Goal: Navigation & Orientation: Find specific page/section

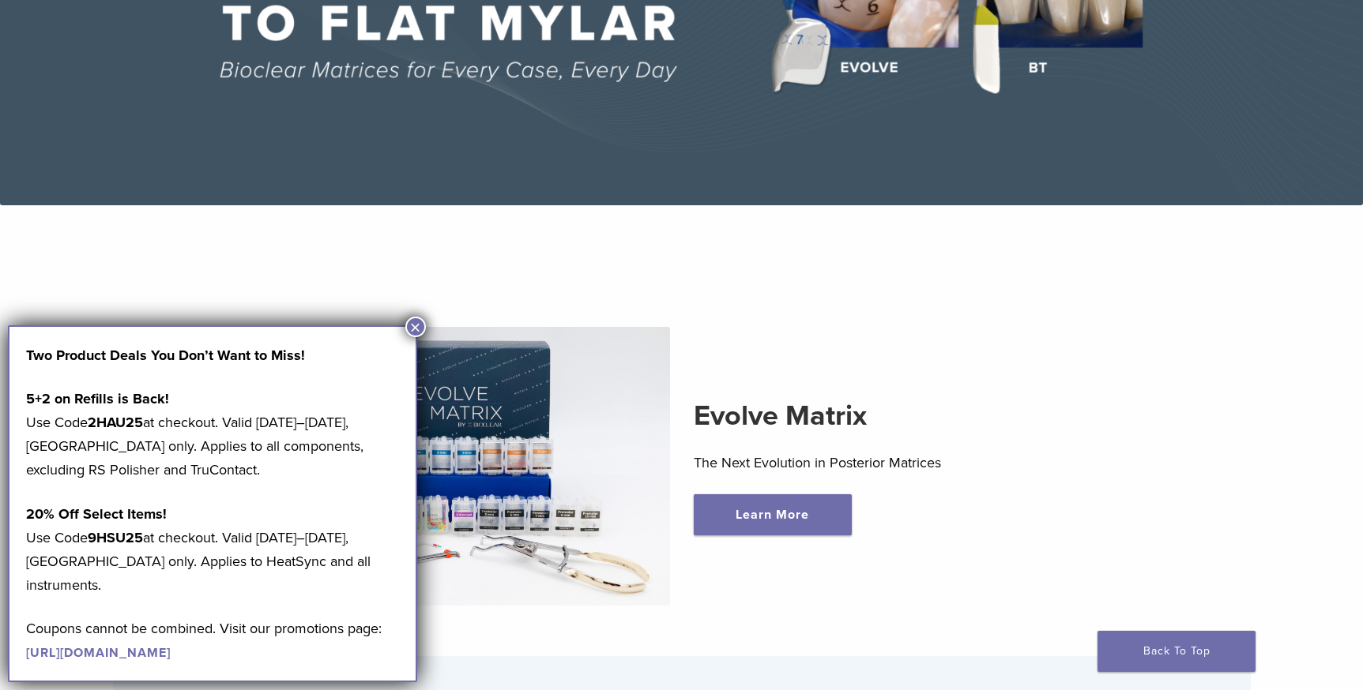
scroll to position [316, 0]
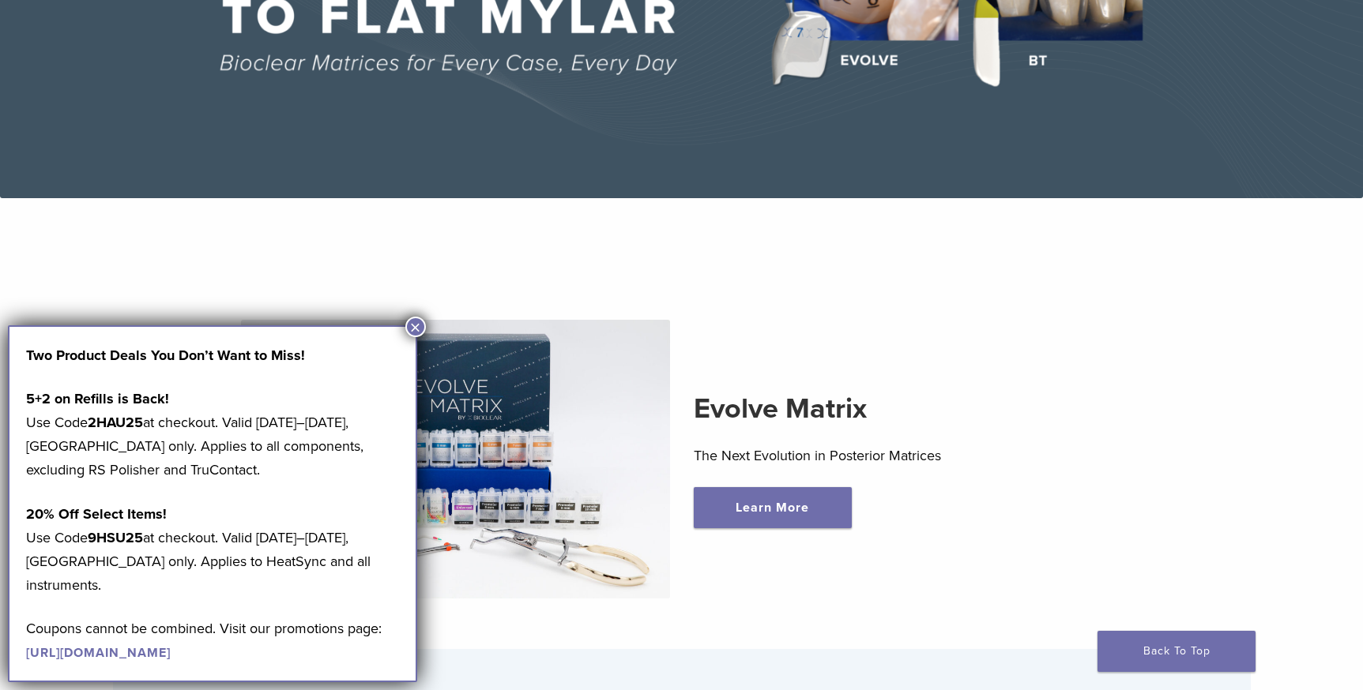
click at [1103, 367] on div "Evolve Matrix The Next Evolution in Posterior Matrices Learn More" at bounding box center [681, 459] width 1085 height 355
click at [415, 322] on button "×" at bounding box center [415, 327] width 21 height 21
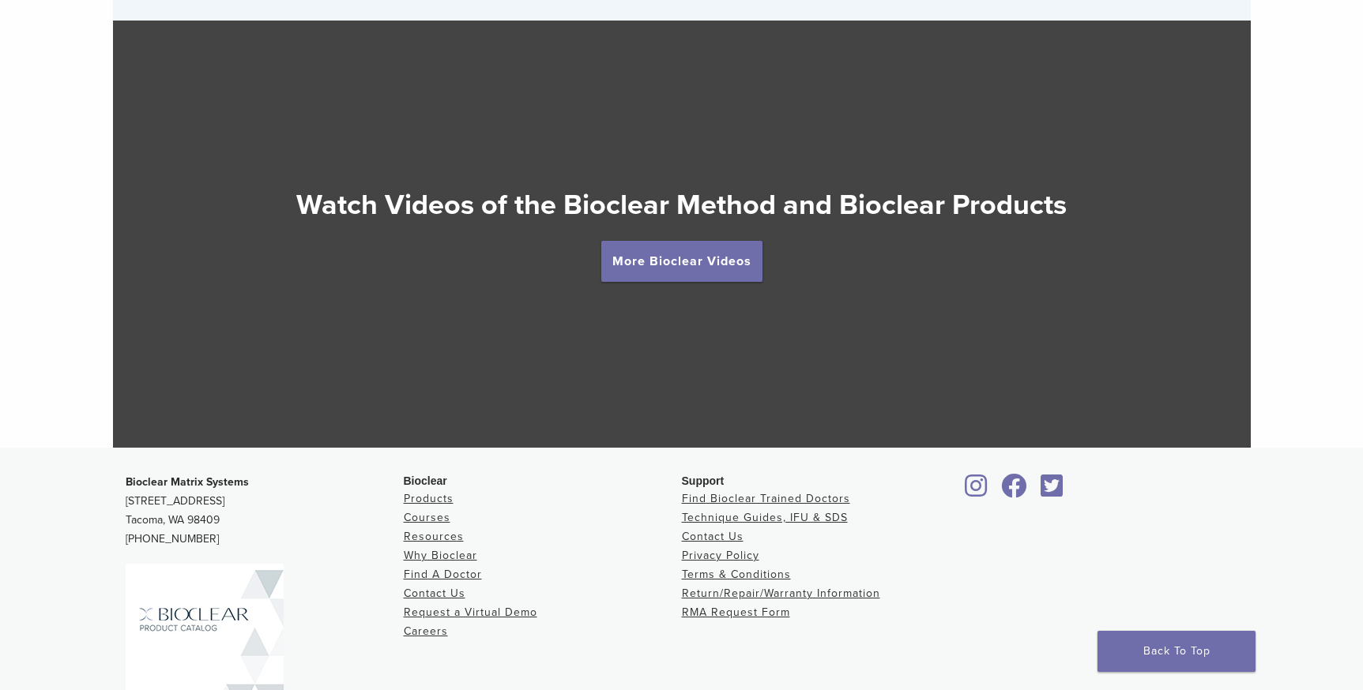
scroll to position [2968, 0]
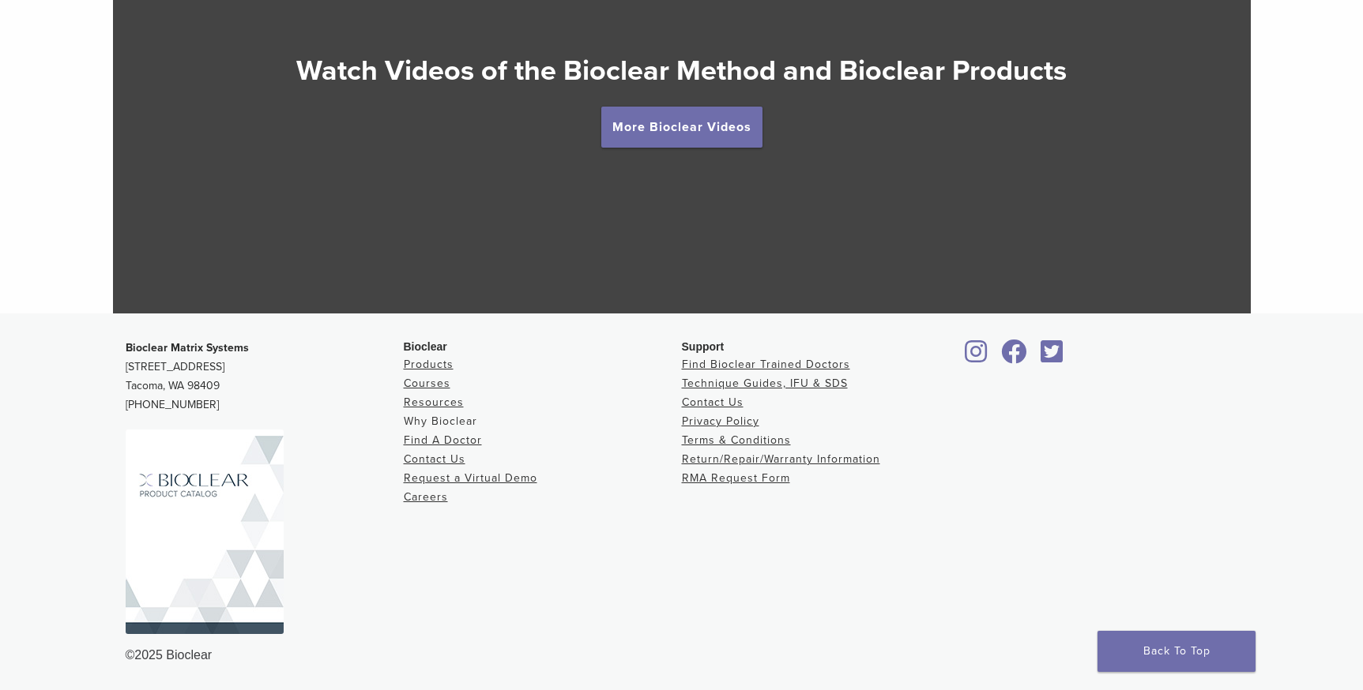
click at [443, 413] on li "Why Bioclear" at bounding box center [543, 421] width 278 height 19
click at [435, 419] on link "Why Bioclear" at bounding box center [440, 421] width 73 height 13
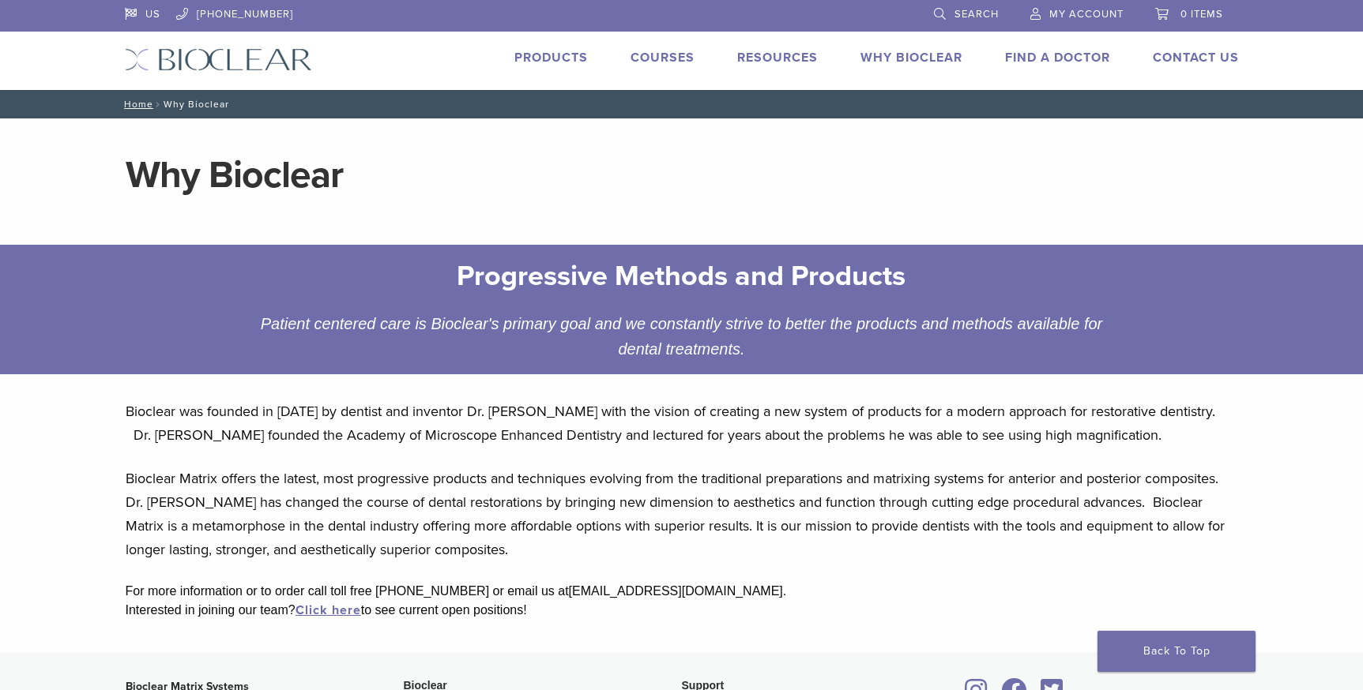
click at [561, 62] on link "Products" at bounding box center [550, 58] width 73 height 16
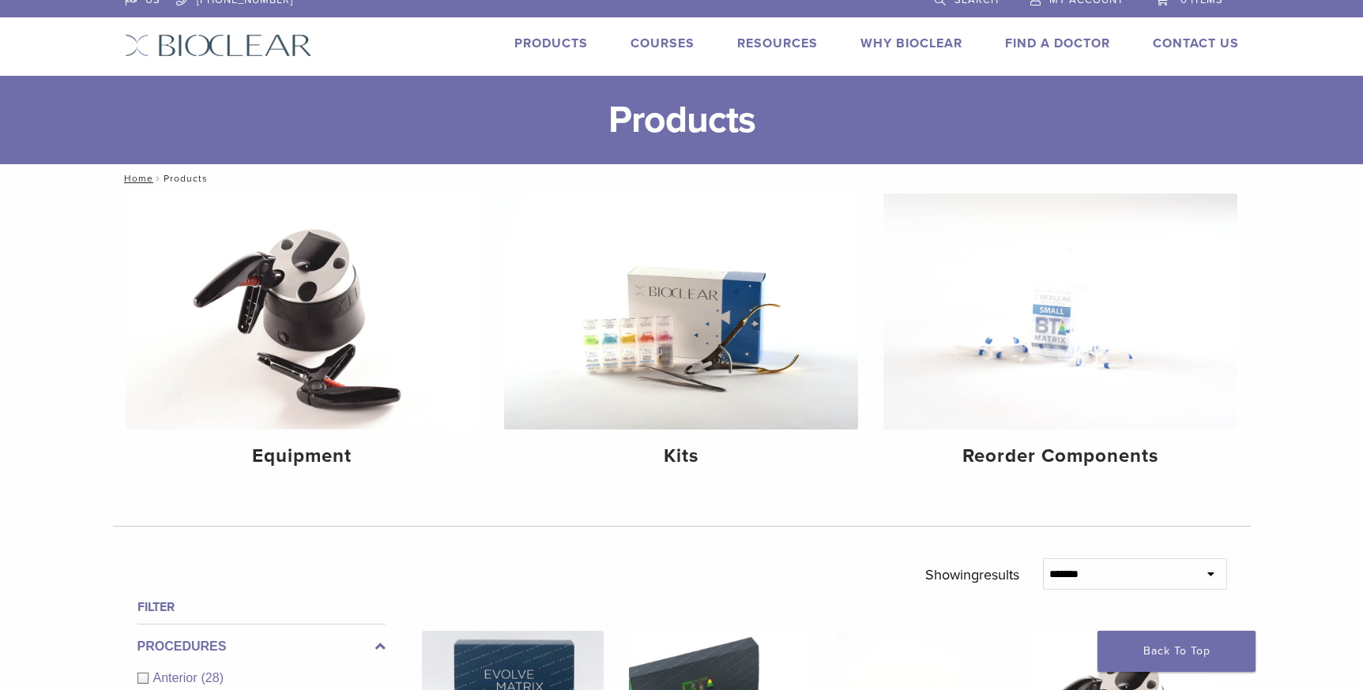
scroll to position [13, 0]
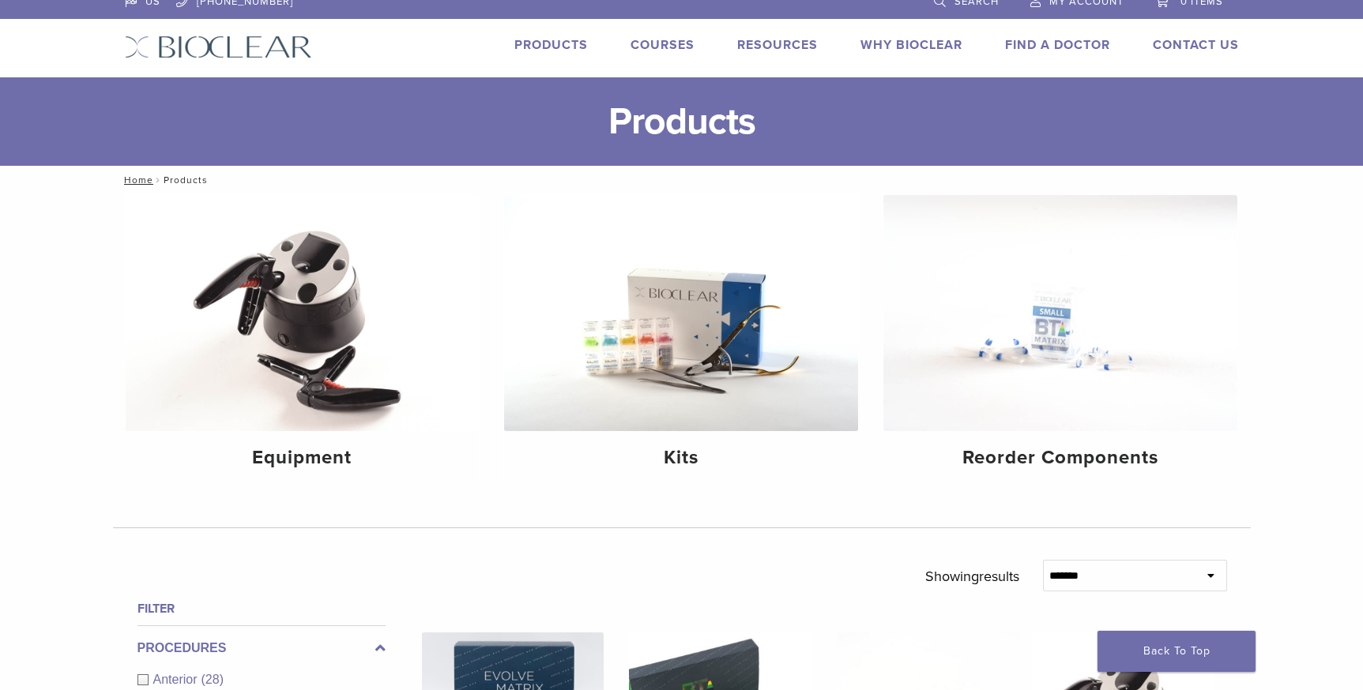
click at [920, 47] on link "Why Bioclear" at bounding box center [911, 45] width 102 height 16
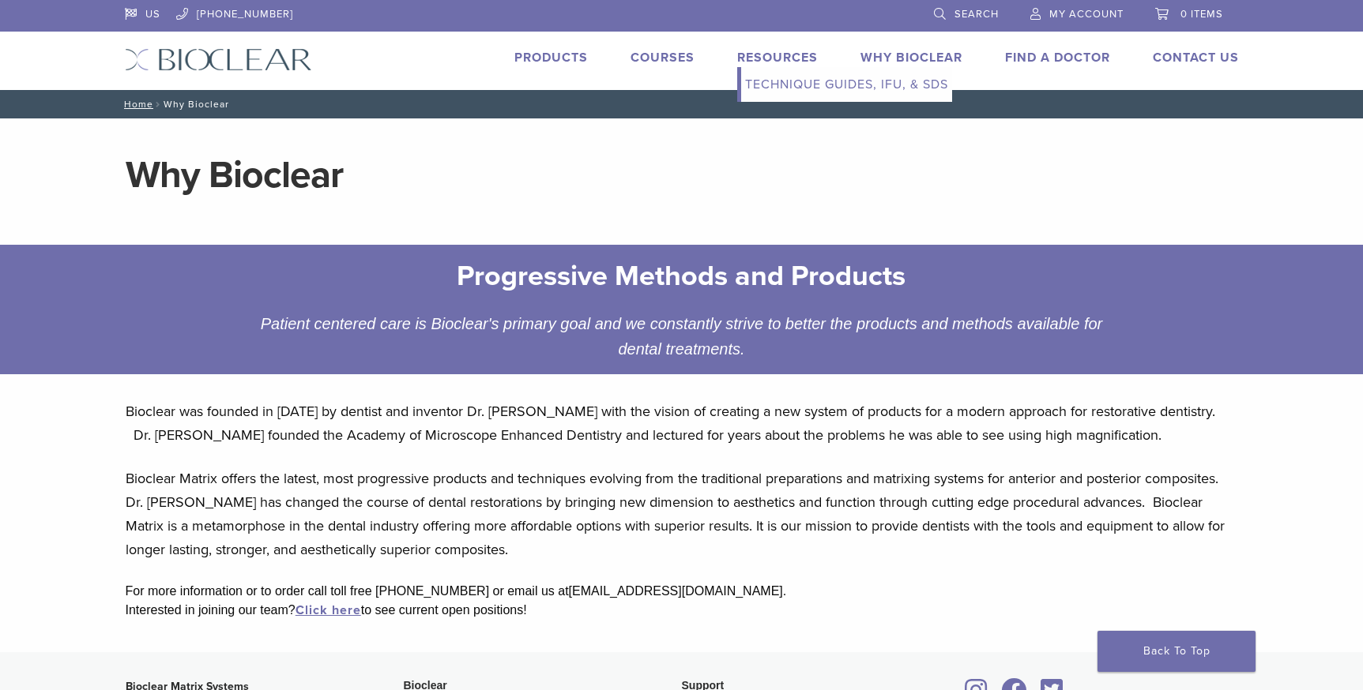
click at [768, 48] on li "Resources Expand child menu Technique Guides, IFU, & SDS" at bounding box center [777, 57] width 81 height 19
click at [763, 55] on link "Resources" at bounding box center [777, 58] width 81 height 16
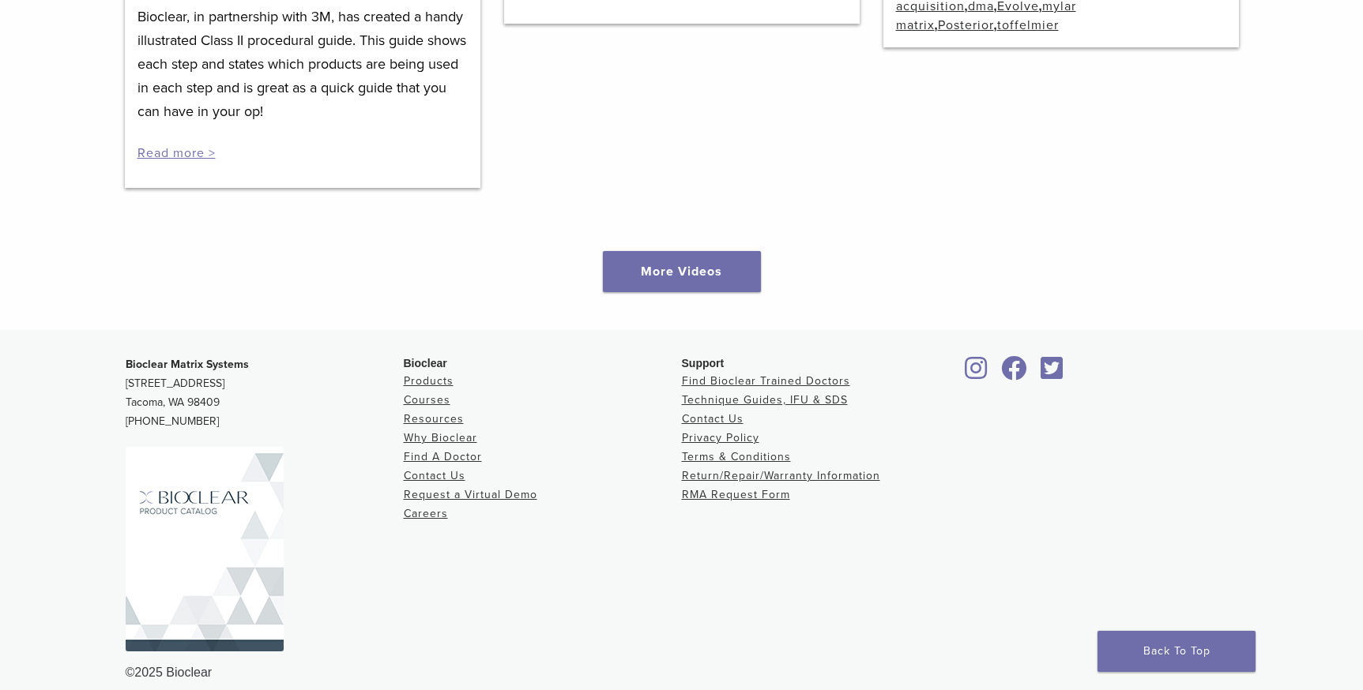
scroll to position [2387, 0]
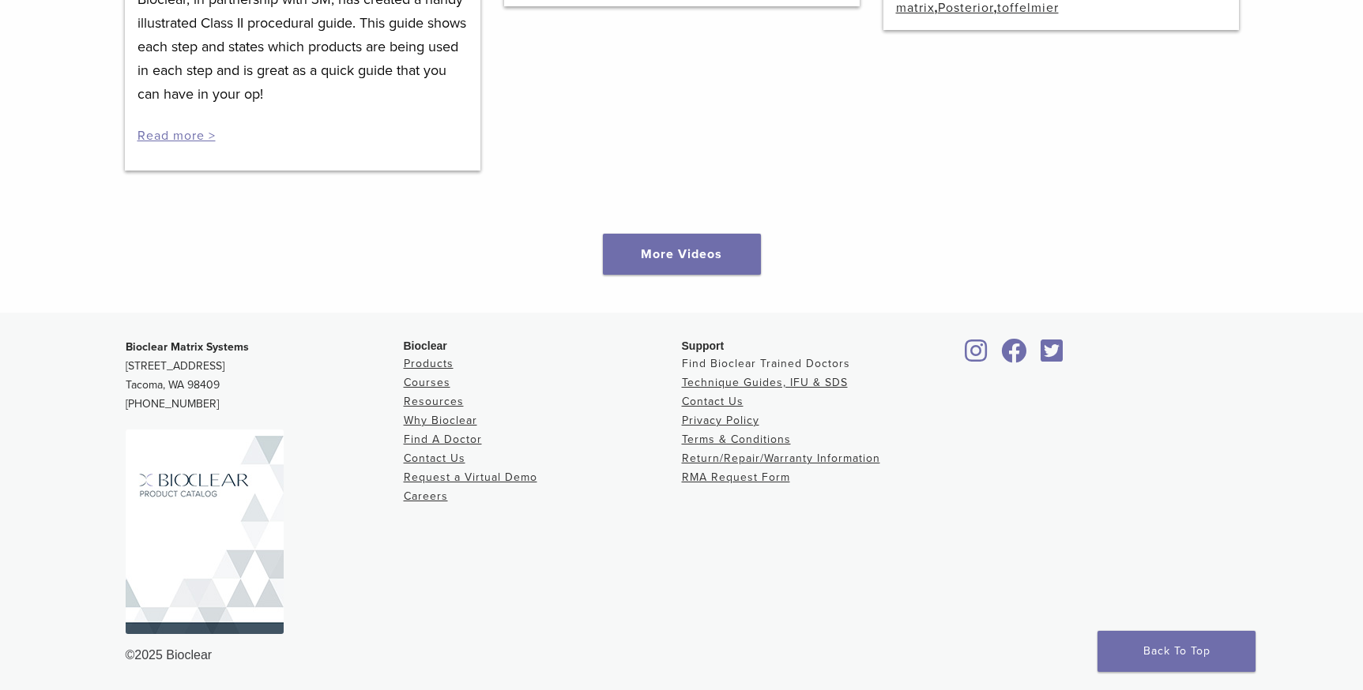
click at [707, 361] on link "Find Bioclear Trained Doctors" at bounding box center [766, 363] width 168 height 13
